Goal: Check status: Check status

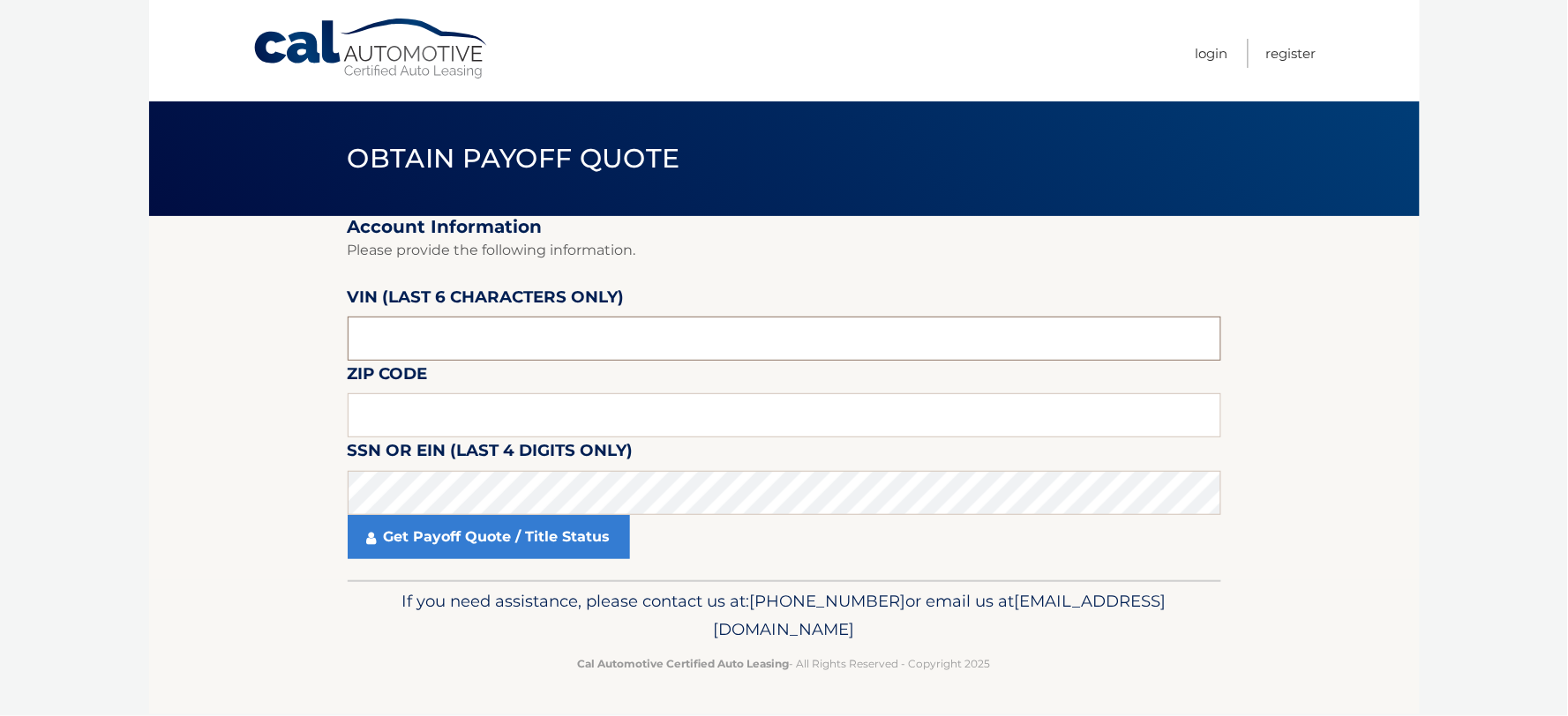
click at [464, 336] on input "text" at bounding box center [784, 339] width 874 height 44
type input "513016"
type input "11721"
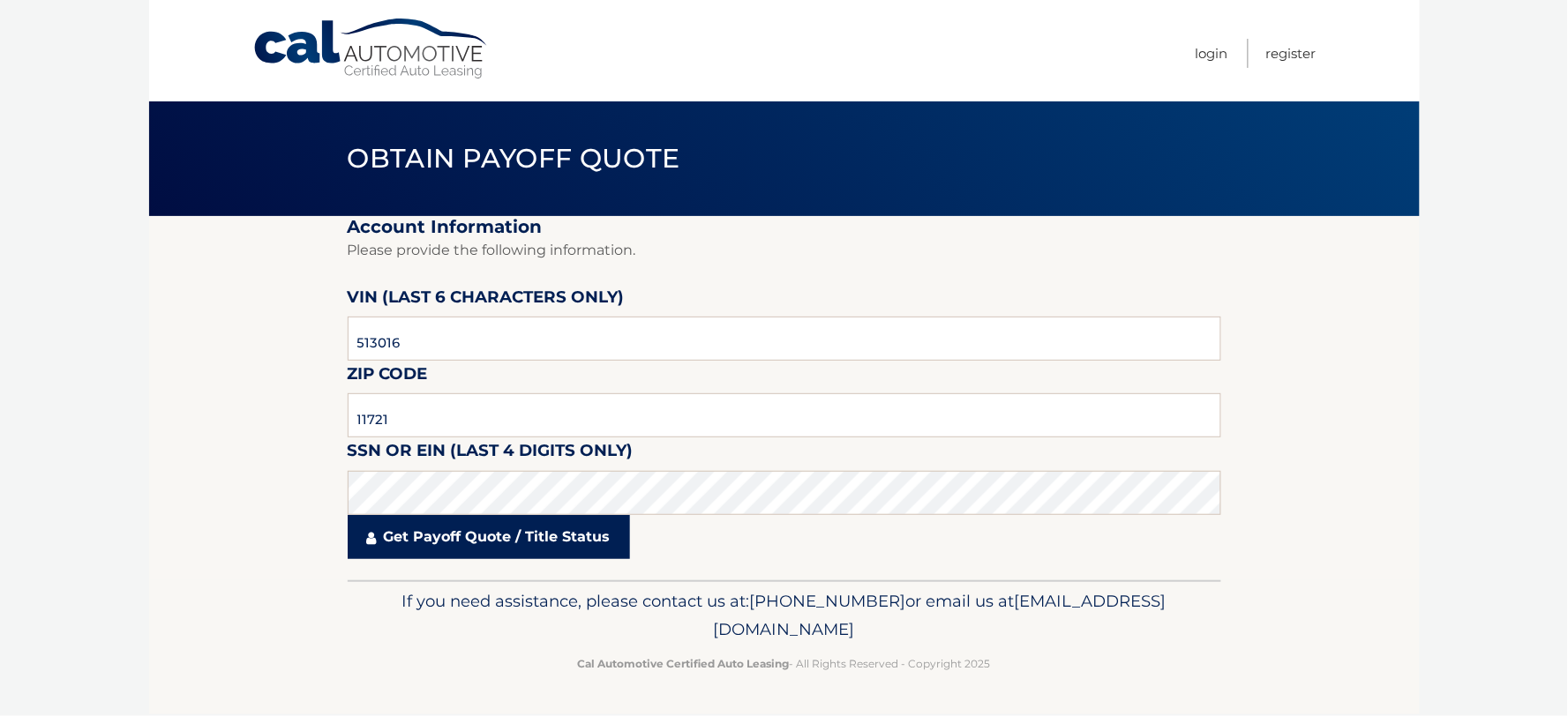
click at [509, 530] on link "Get Payoff Quote / Title Status" at bounding box center [488, 537] width 282 height 44
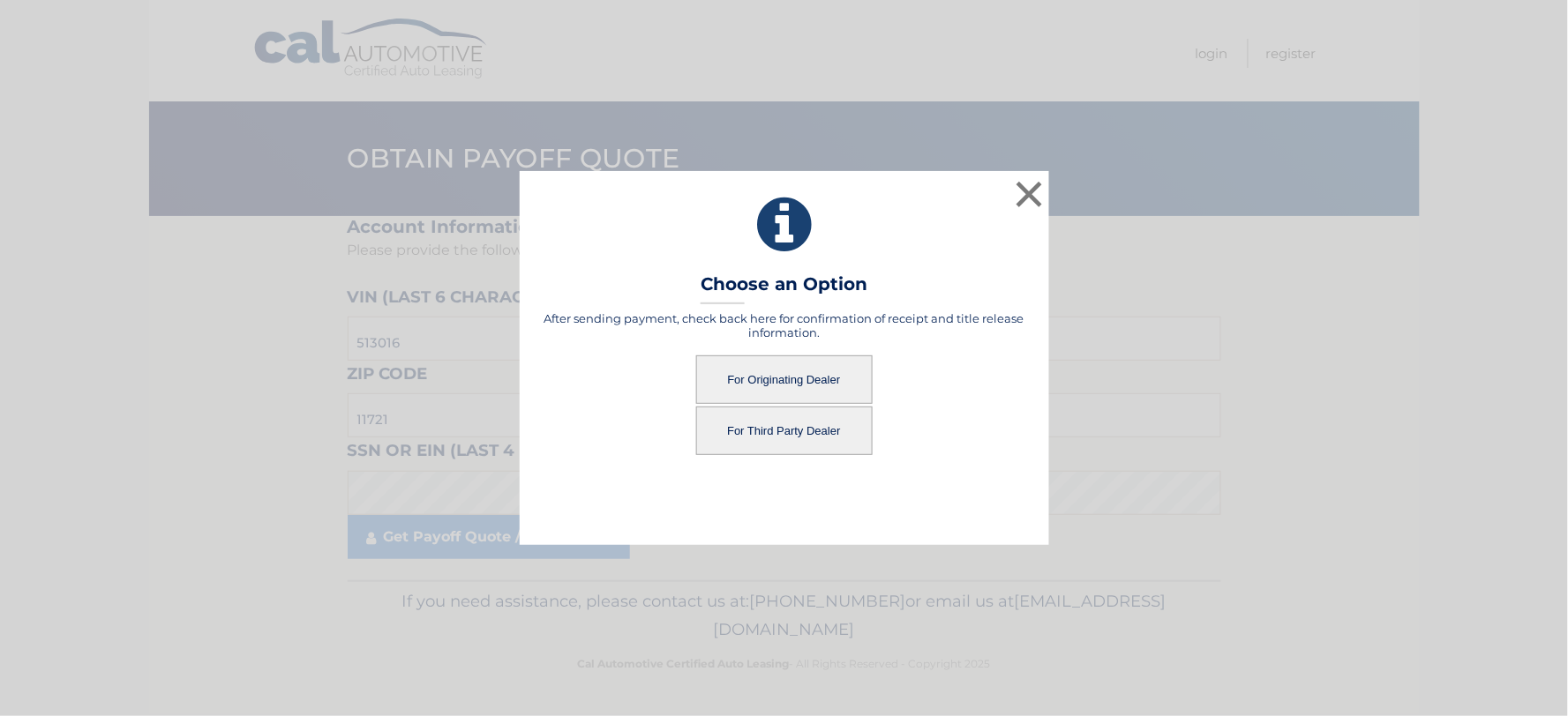
click at [785, 376] on button "For Originating Dealer" at bounding box center [784, 379] width 176 height 48
click at [792, 381] on button "For Originating Dealer" at bounding box center [784, 379] width 176 height 48
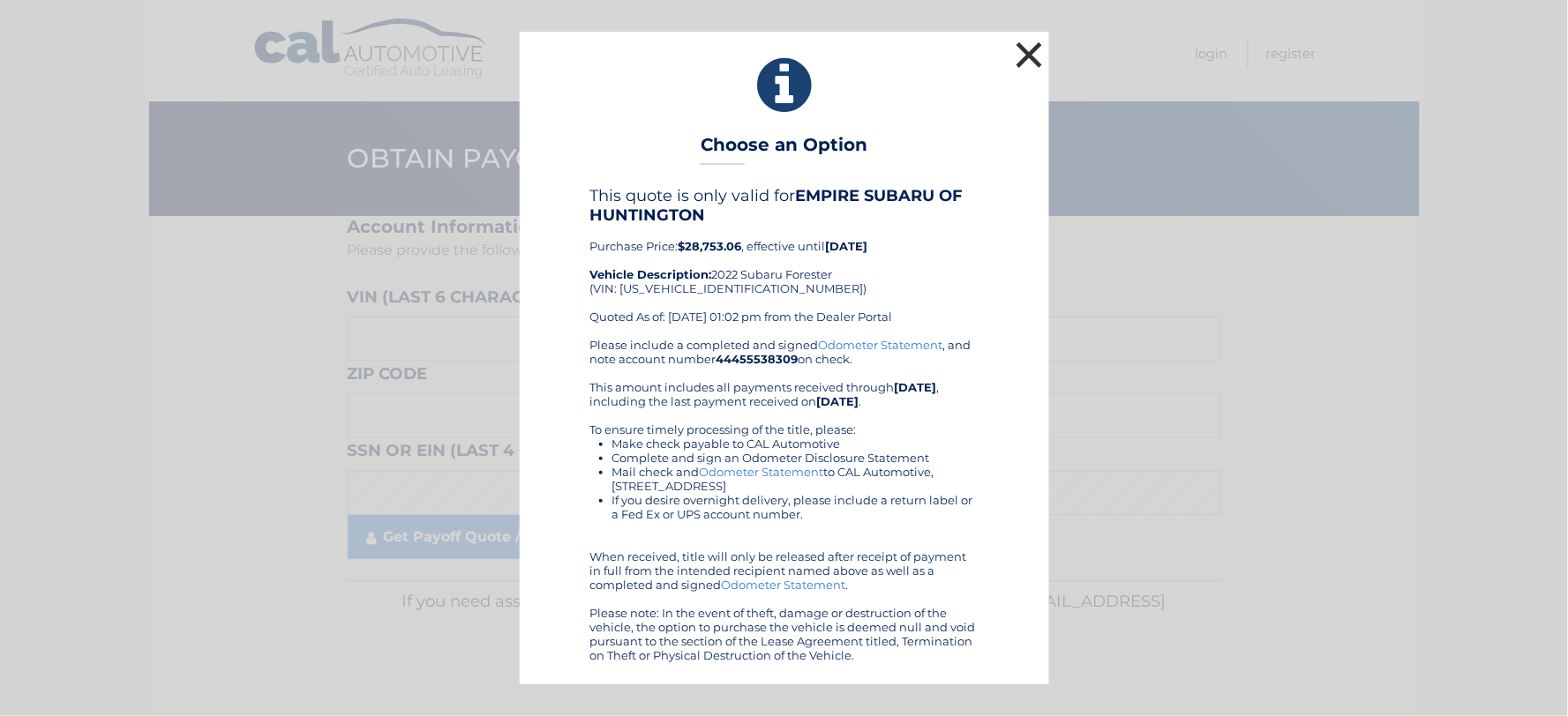
click at [1016, 54] on button "×" at bounding box center [1029, 54] width 35 height 35
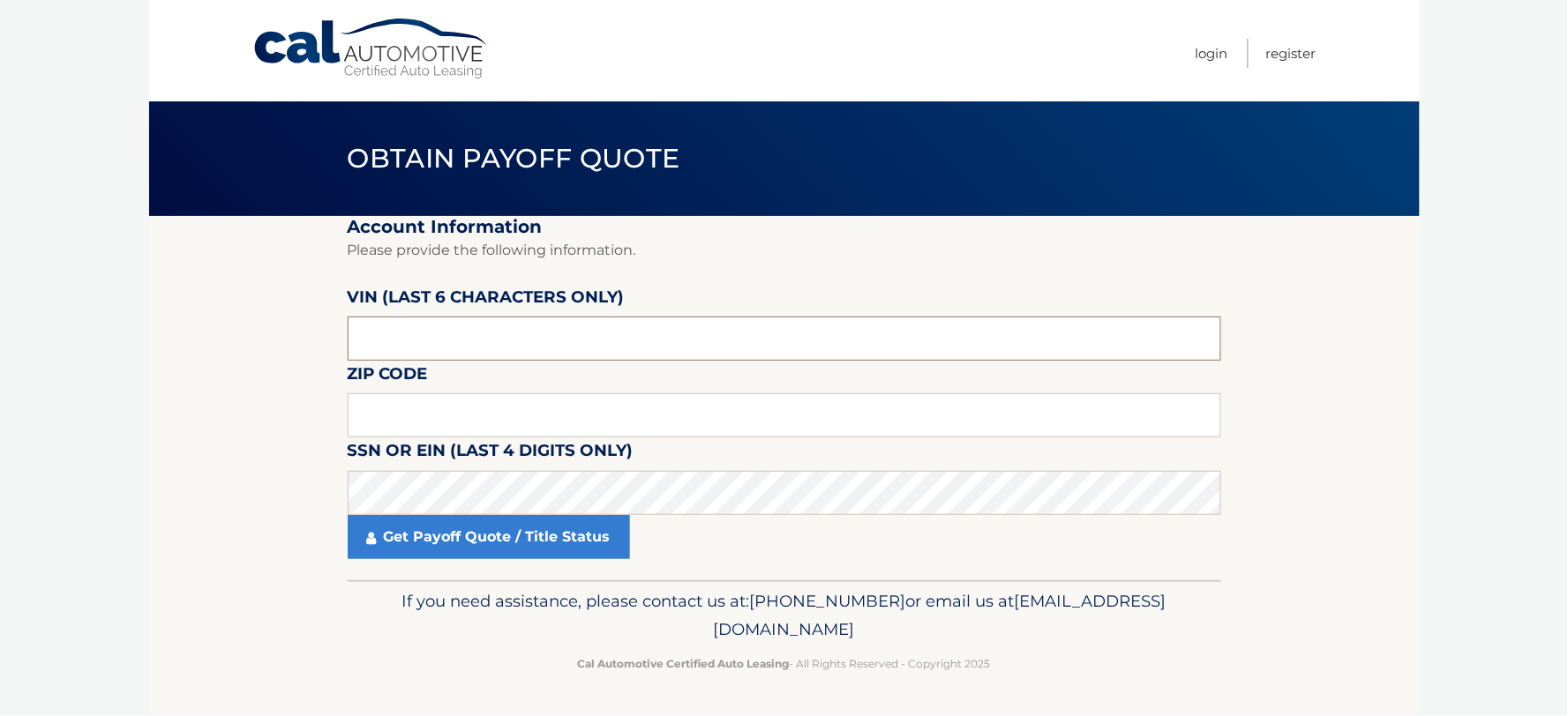
click at [432, 322] on input "text" at bounding box center [784, 339] width 874 height 44
type input "516016"
type input "11721"
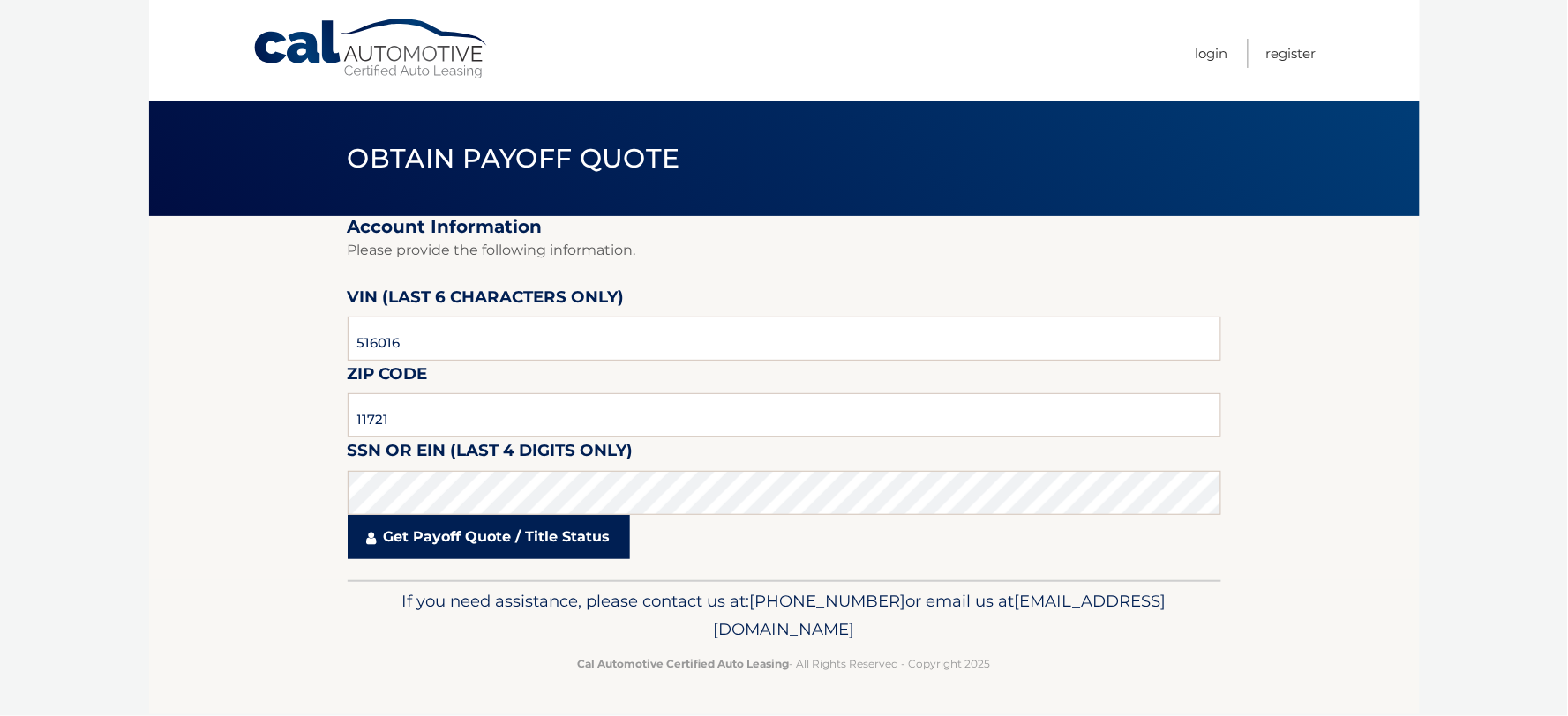
click at [468, 525] on link "Get Payoff Quote / Title Status" at bounding box center [488, 537] width 282 height 44
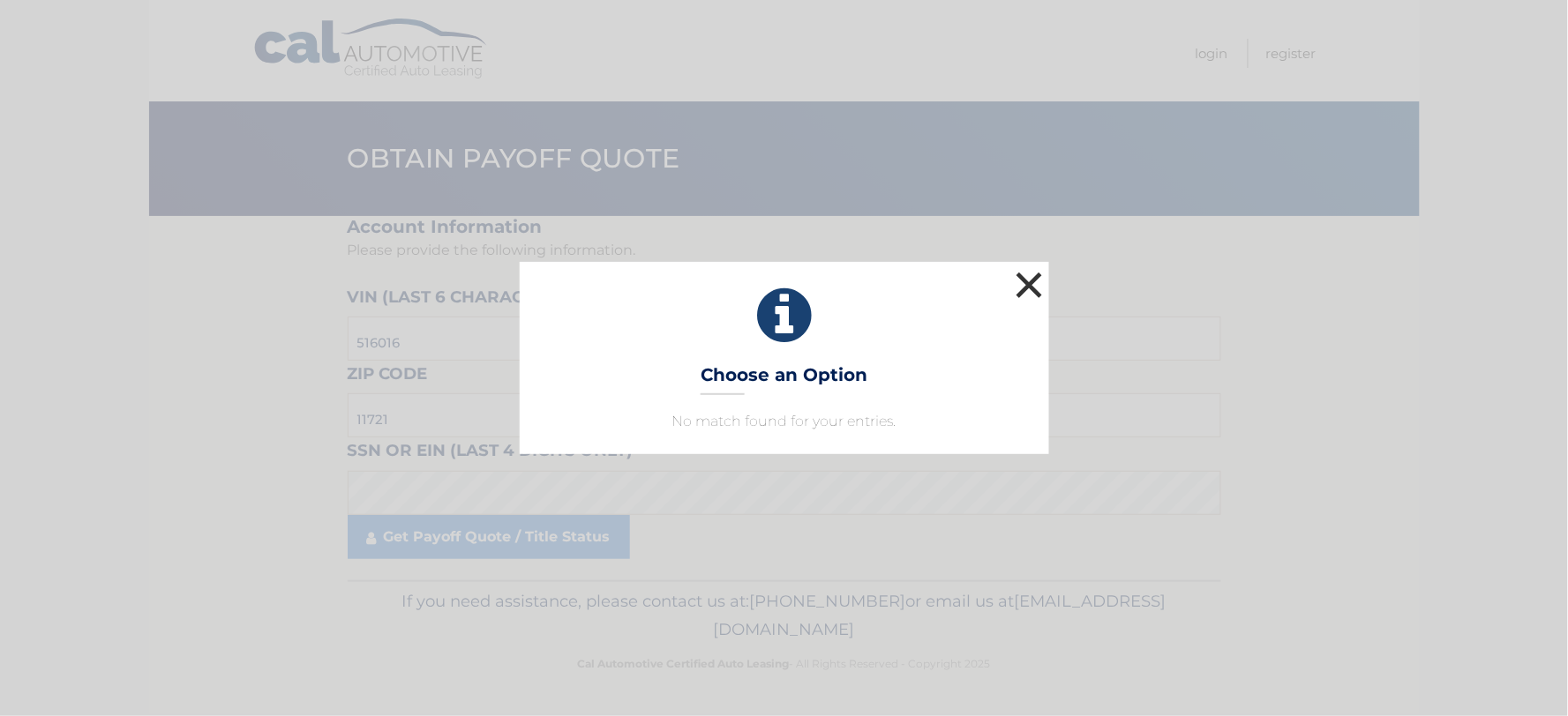
click at [1042, 284] on button "×" at bounding box center [1029, 284] width 35 height 35
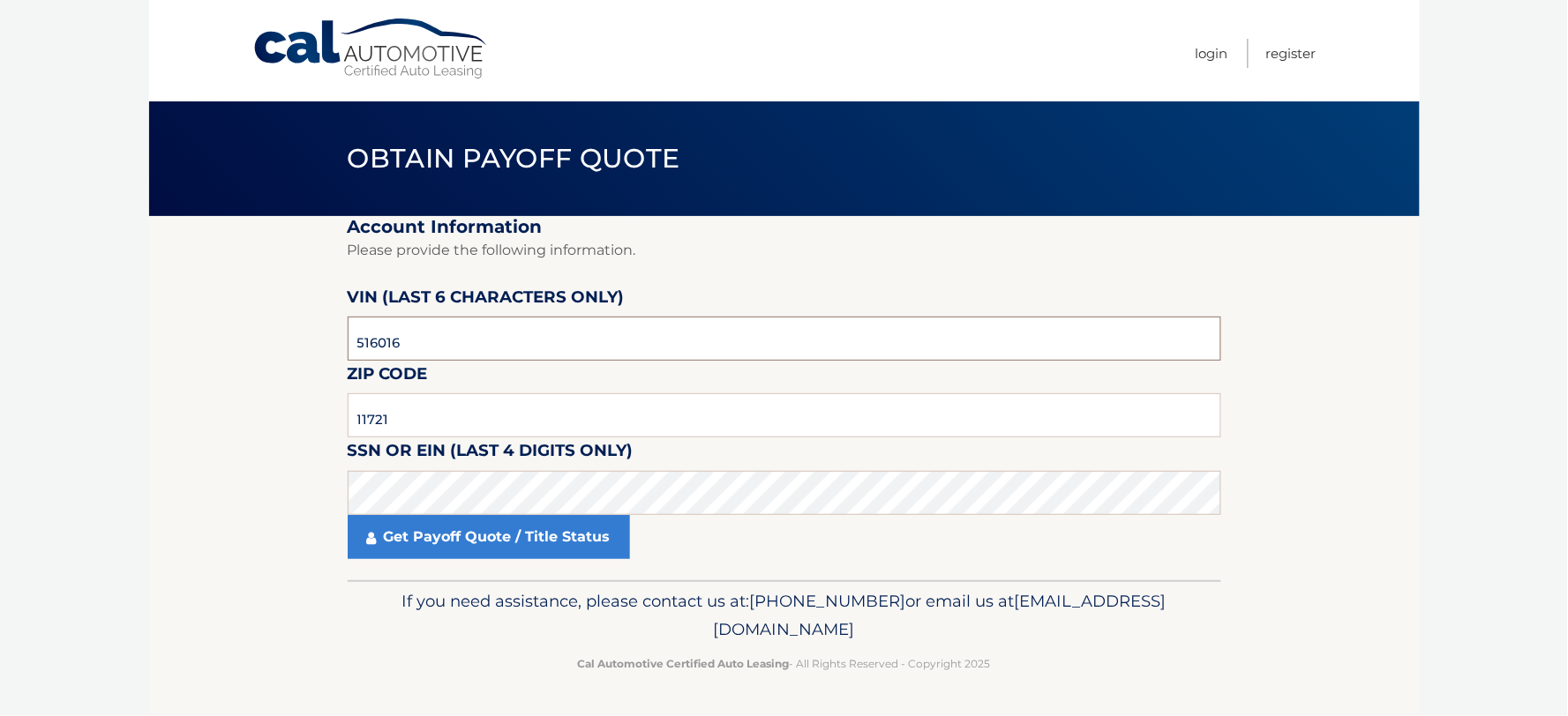
click at [366, 342] on input "516016" at bounding box center [784, 339] width 874 height 44
type input "513016"
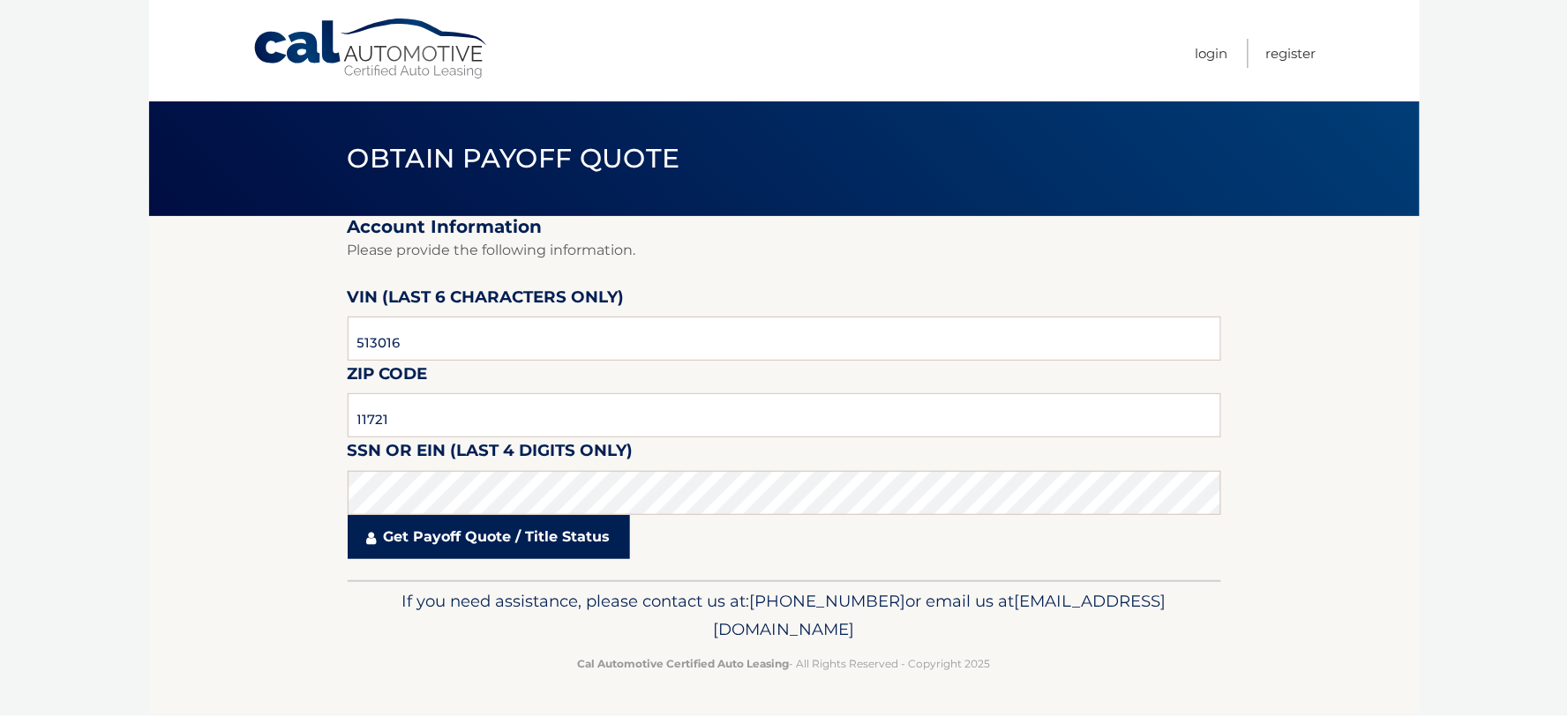
click at [446, 535] on link "Get Payoff Quote / Title Status" at bounding box center [488, 537] width 282 height 44
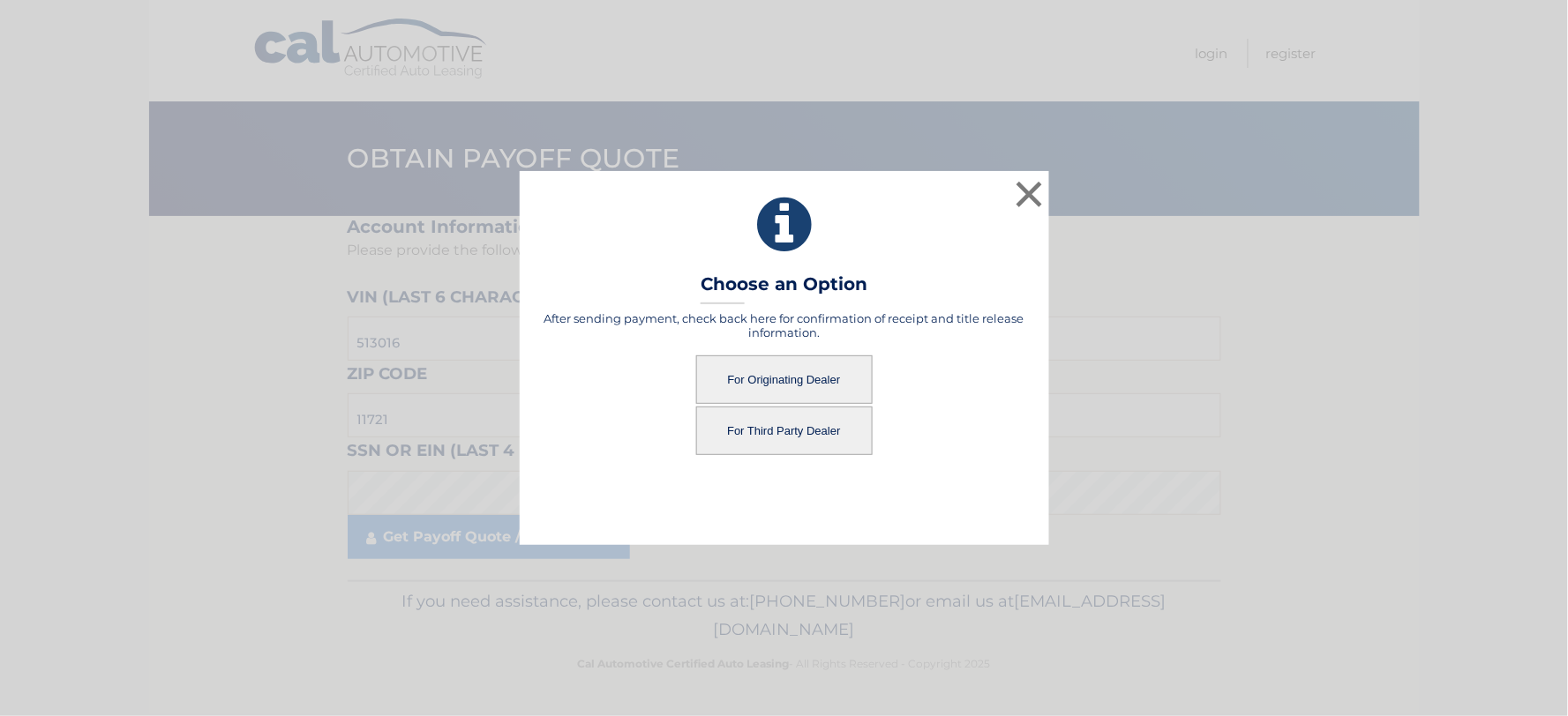
click at [761, 427] on button "For Third Party Dealer" at bounding box center [784, 430] width 176 height 48
click at [815, 437] on button "For Third Party Dealer" at bounding box center [784, 430] width 176 height 48
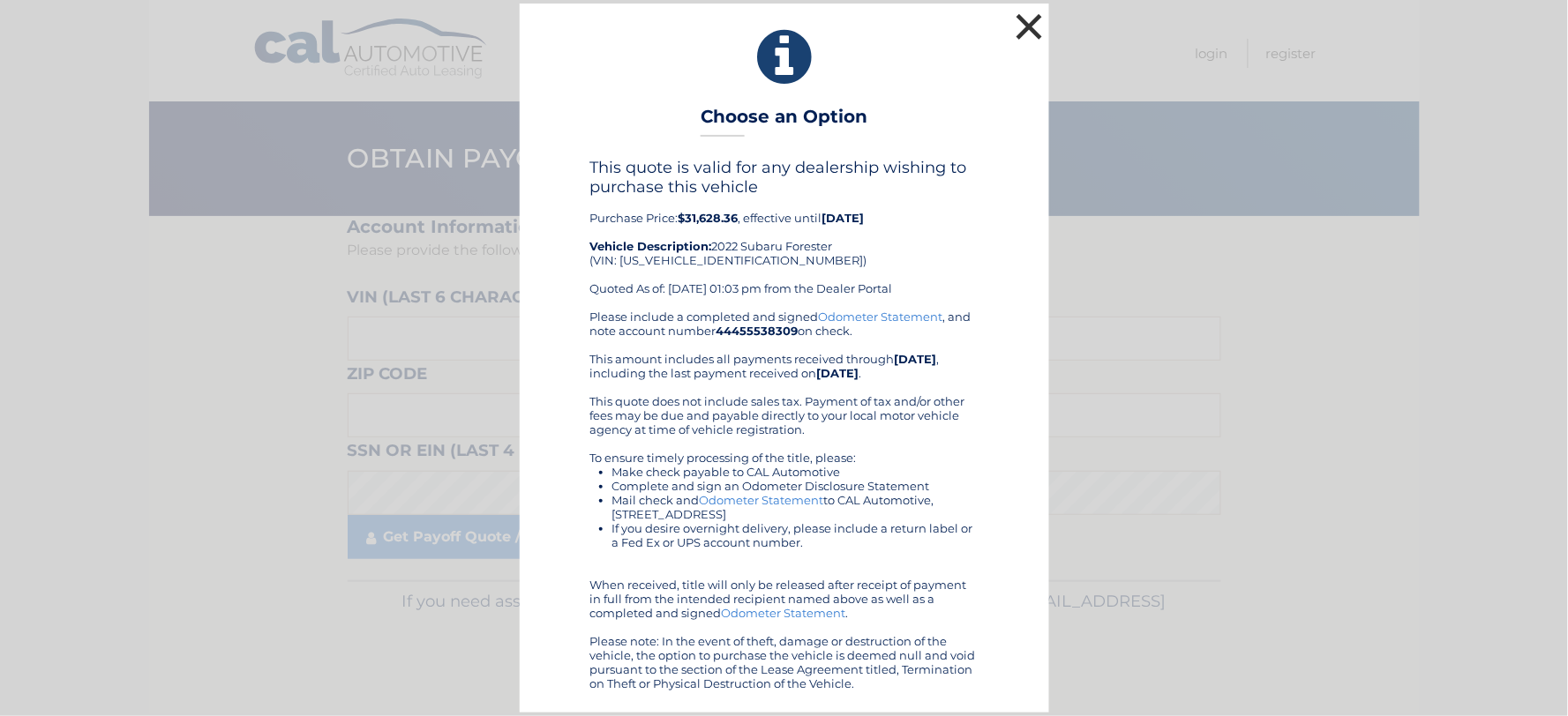
click at [1042, 36] on button "×" at bounding box center [1029, 25] width 35 height 35
